Goal: Task Accomplishment & Management: Complete application form

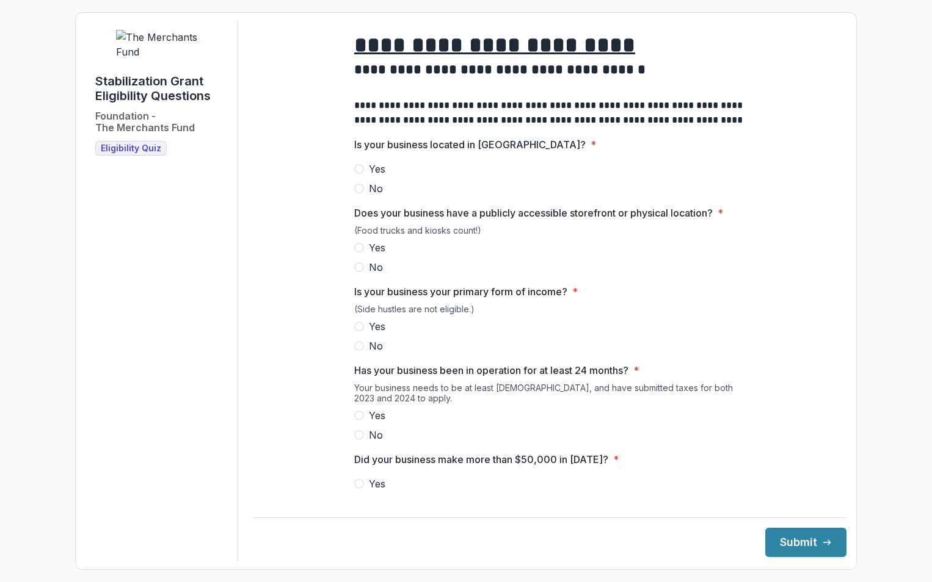
click at [358, 174] on span at bounding box center [359, 169] width 10 height 10
click at [356, 253] on span at bounding box center [359, 248] width 10 height 10
click at [360, 331] on span at bounding box center [359, 327] width 10 height 10
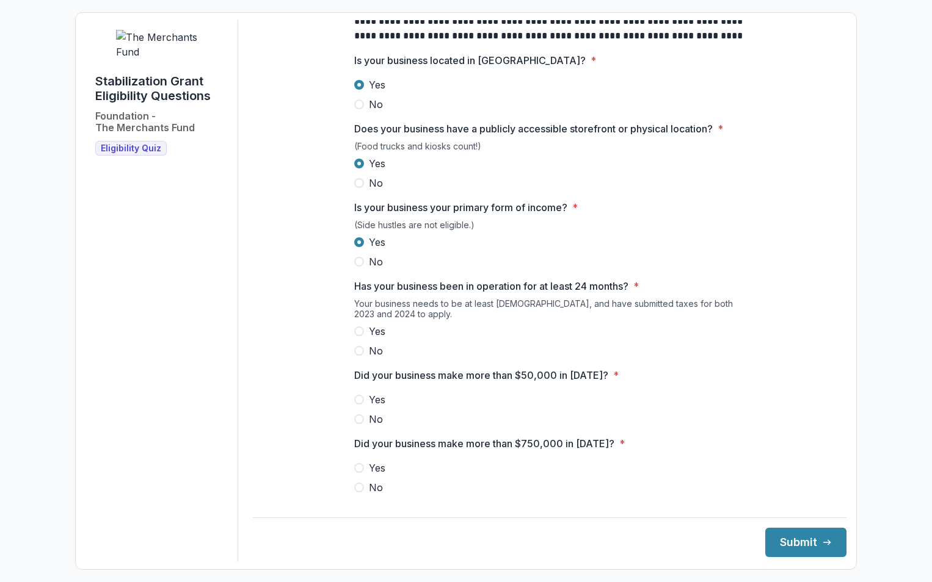
scroll to position [122, 0]
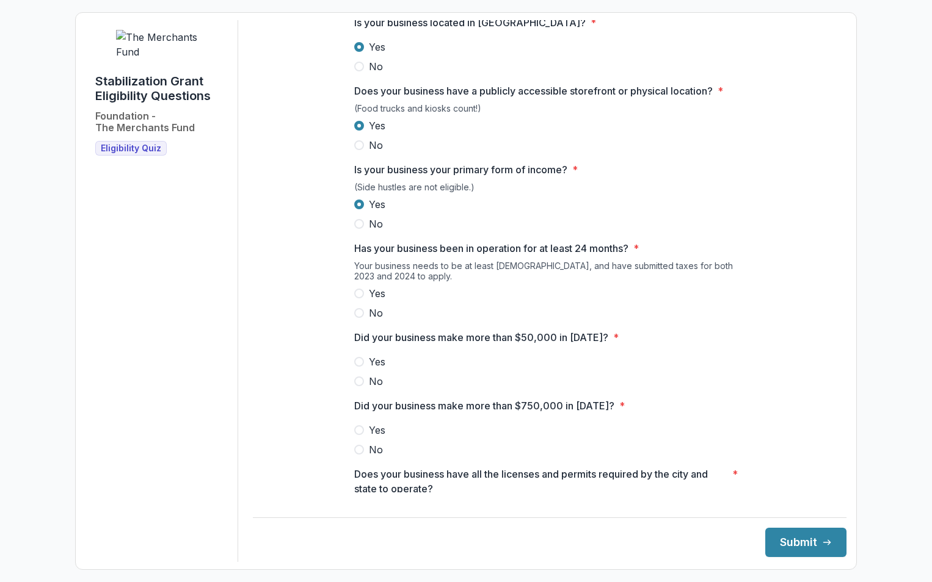
click at [358, 299] on span at bounding box center [359, 294] width 10 height 10
click at [357, 367] on span at bounding box center [359, 362] width 10 height 10
click at [362, 455] on label "No" at bounding box center [549, 450] width 391 height 15
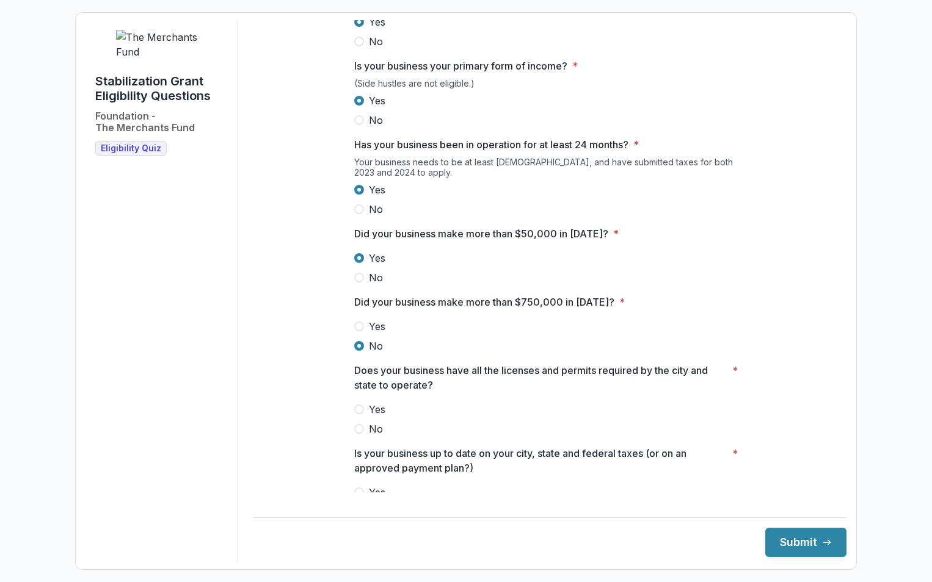
scroll to position [305, 0]
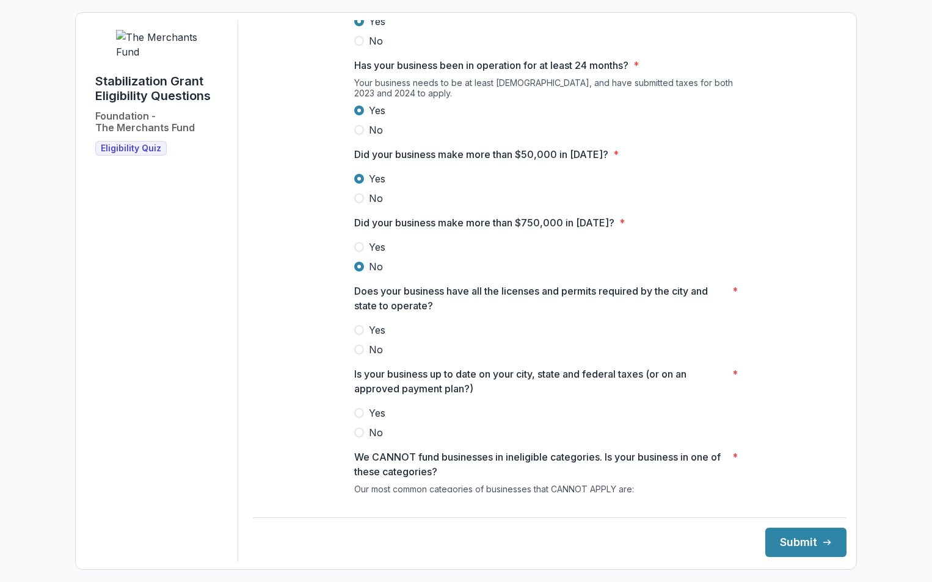
click at [355, 335] on span at bounding box center [359, 330] width 10 height 10
click at [356, 418] on span at bounding box center [359, 413] width 10 height 10
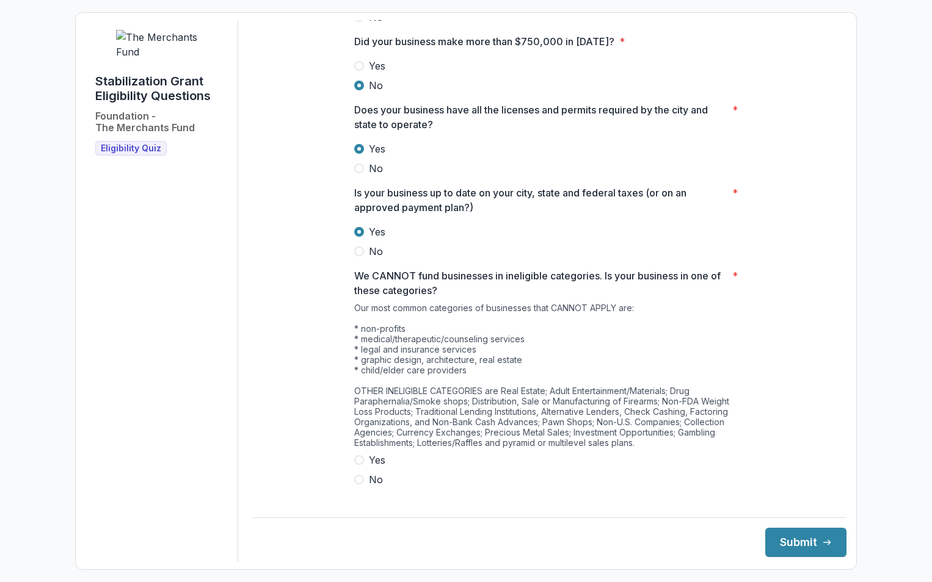
scroll to position [501, 0]
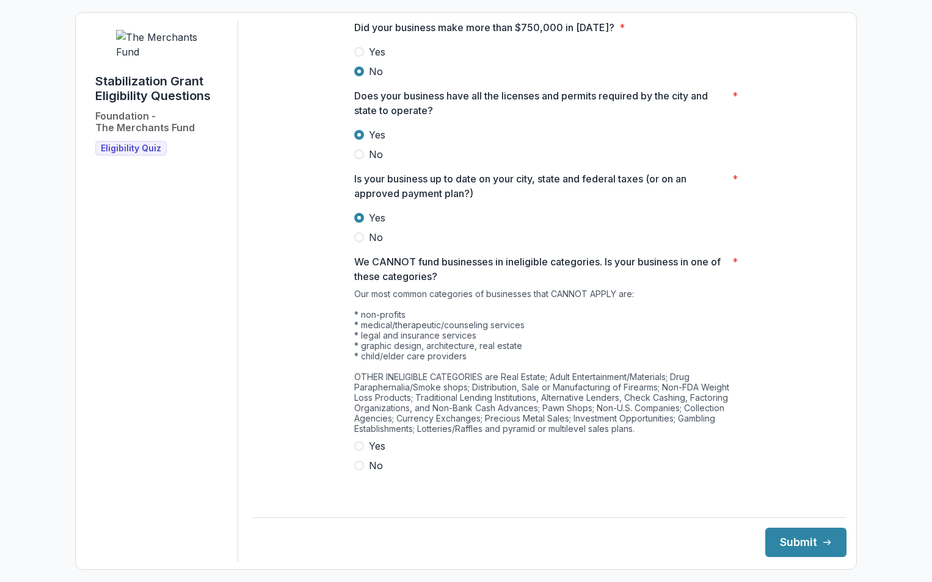
click at [355, 451] on span at bounding box center [359, 446] width 10 height 10
click at [791, 552] on button "Submit" at bounding box center [805, 542] width 81 height 29
